Goal: Information Seeking & Learning: Check status

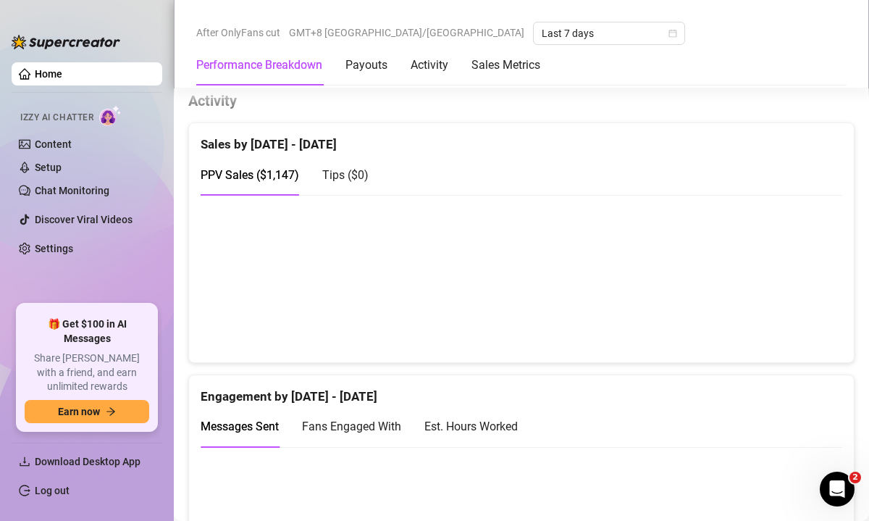
scroll to position [1262, 0]
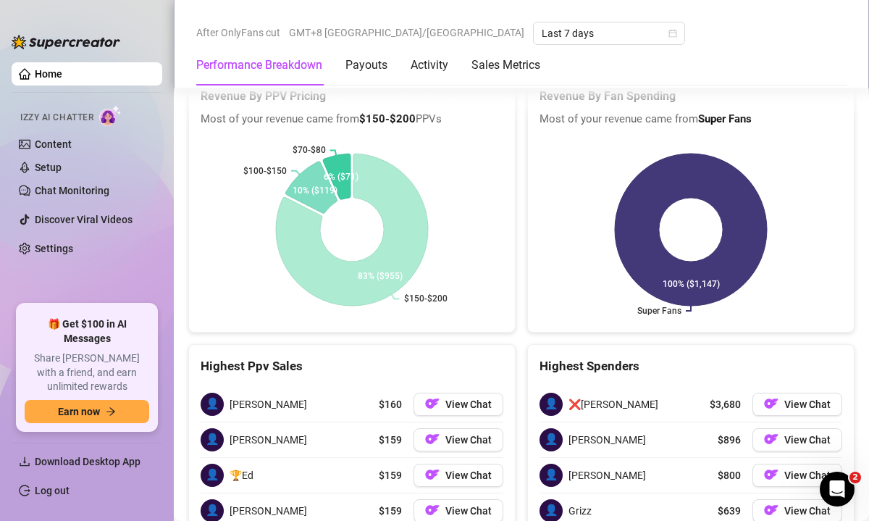
scroll to position [2553, 0]
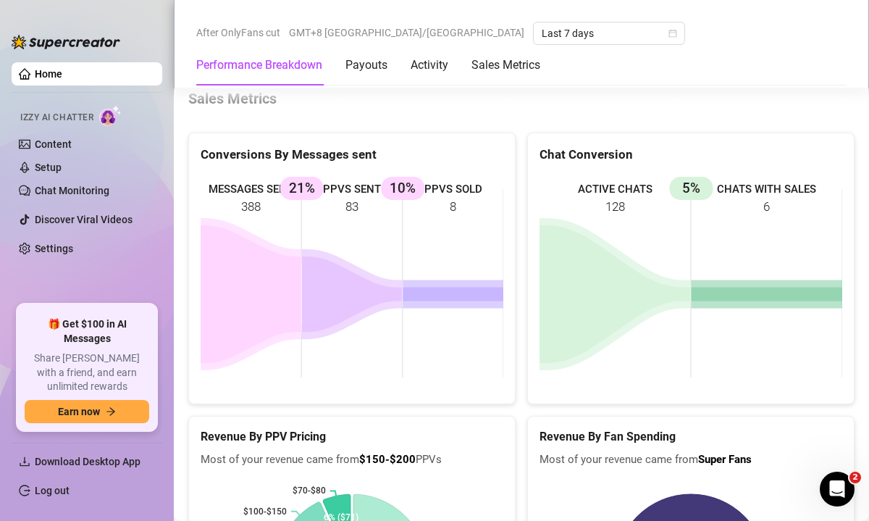
scroll to position [2110, 0]
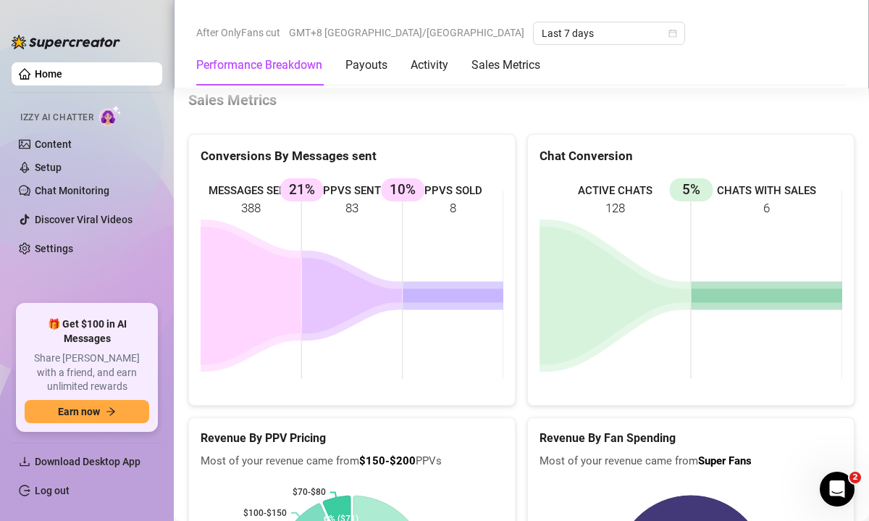
click at [361, 164] on div "MESSAGES SENT 388 PPVS SENT 83 21% PPVS SOLD 8 10%" at bounding box center [352, 284] width 326 height 240
click at [357, 176] on rect at bounding box center [352, 284] width 303 height 217
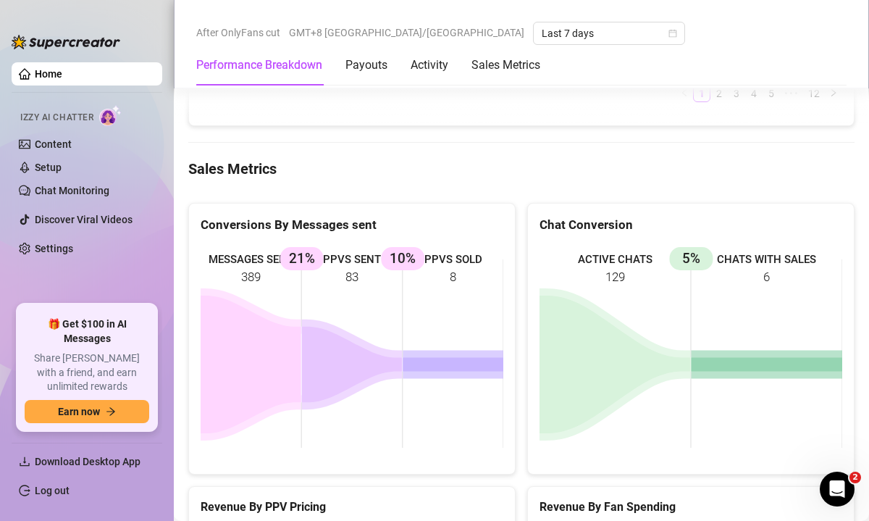
scroll to position [2022, 0]
